Goal: Transaction & Acquisition: Subscribe to service/newsletter

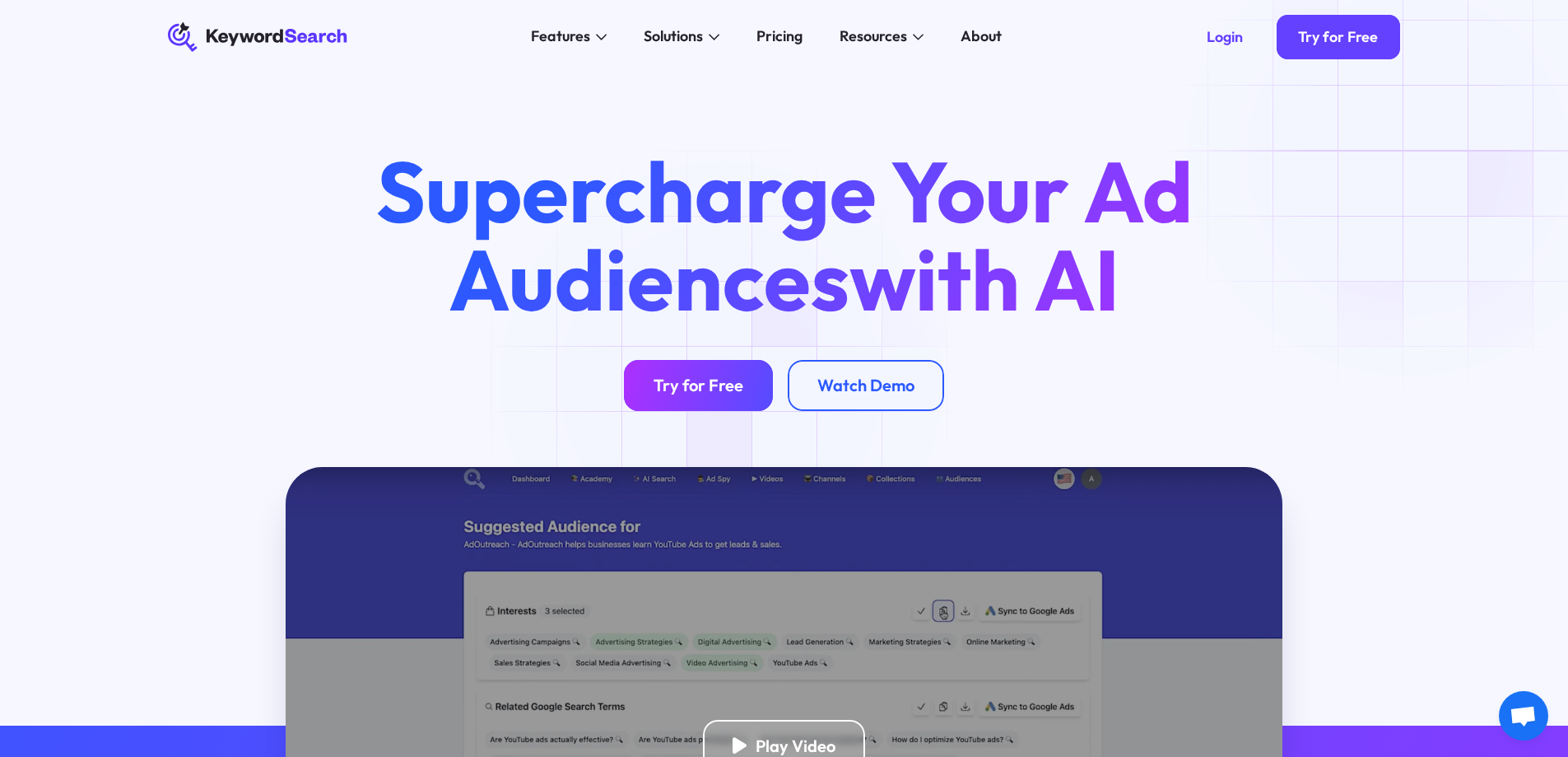
click at [727, 383] on div "Try for Free" at bounding box center [698, 385] width 90 height 20
